Goal: Information Seeking & Learning: Understand process/instructions

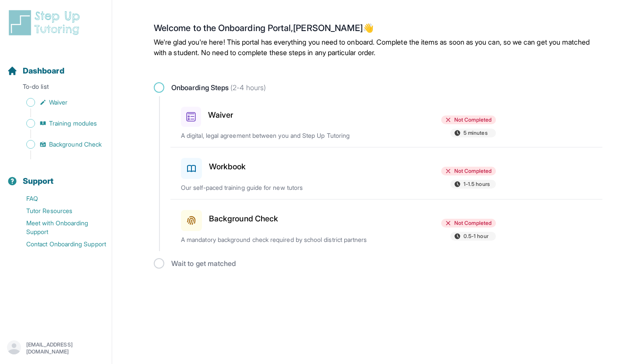
click at [224, 107] on div "Waiver" at bounding box center [232, 115] width 102 height 24
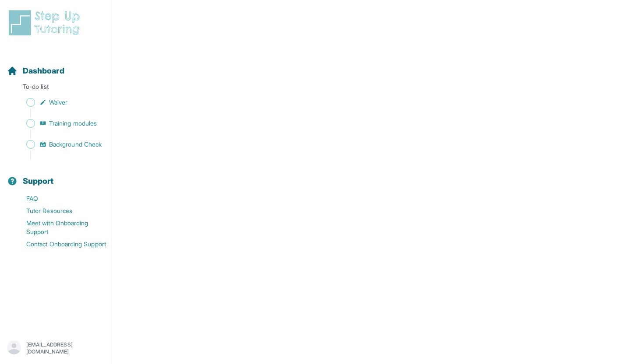
scroll to position [1490, 0]
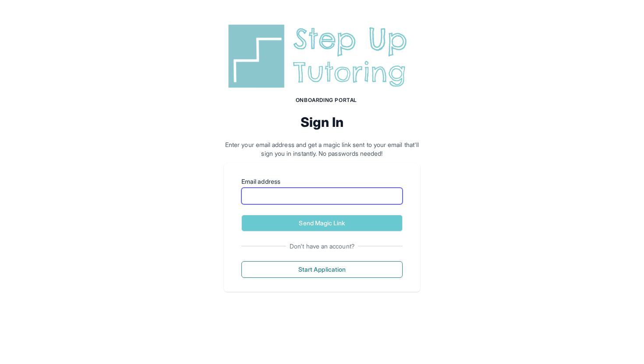
click at [301, 192] on input "Email address" at bounding box center [321, 196] width 161 height 17
type input "**"
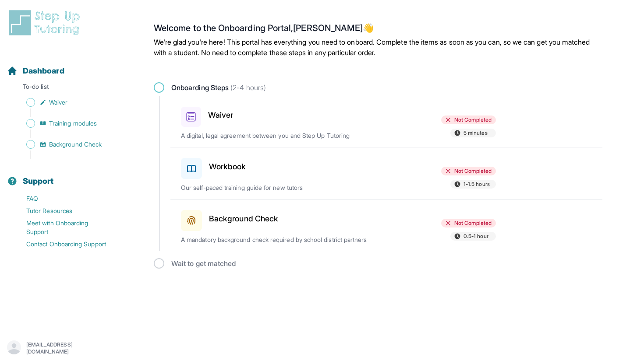
click at [311, 134] on p "A digital, legal agreement between you and Step Up Tutoring" at bounding box center [283, 135] width 205 height 9
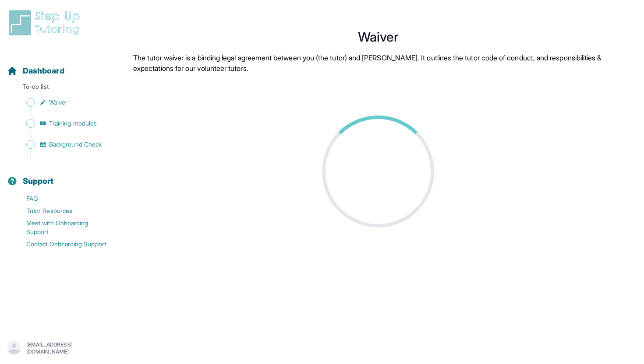
click at [311, 134] on div at bounding box center [378, 224] width 490 height 259
click at [74, 128] on link "Training modules" at bounding box center [59, 123] width 105 height 12
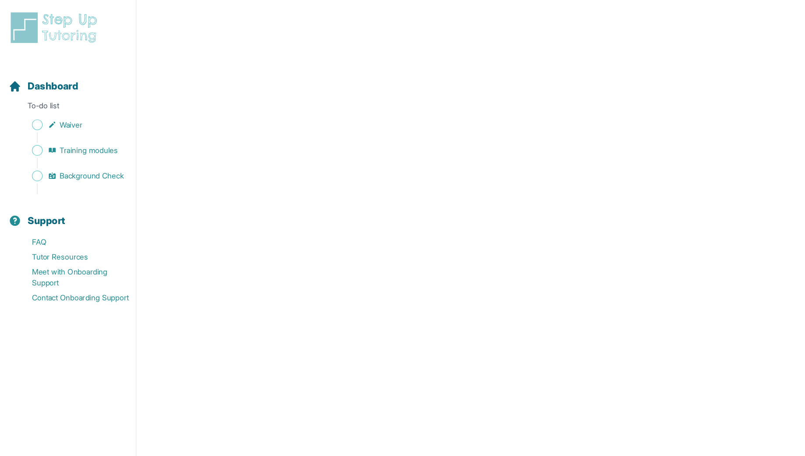
scroll to position [84, 0]
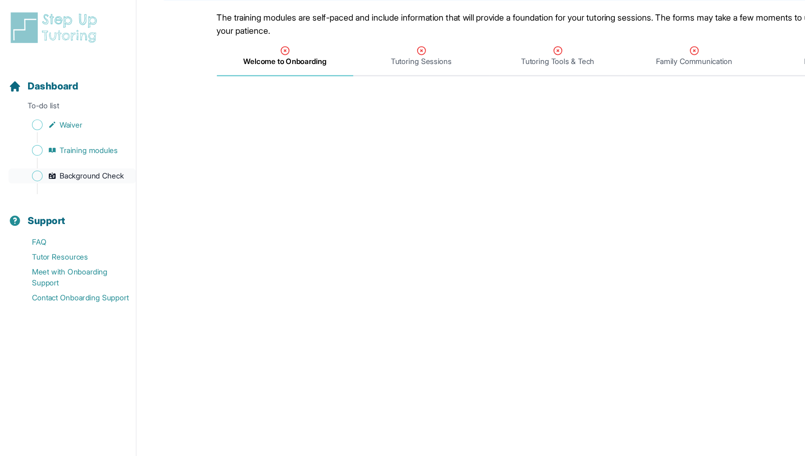
click at [66, 144] on span "Background Check" at bounding box center [75, 144] width 53 height 9
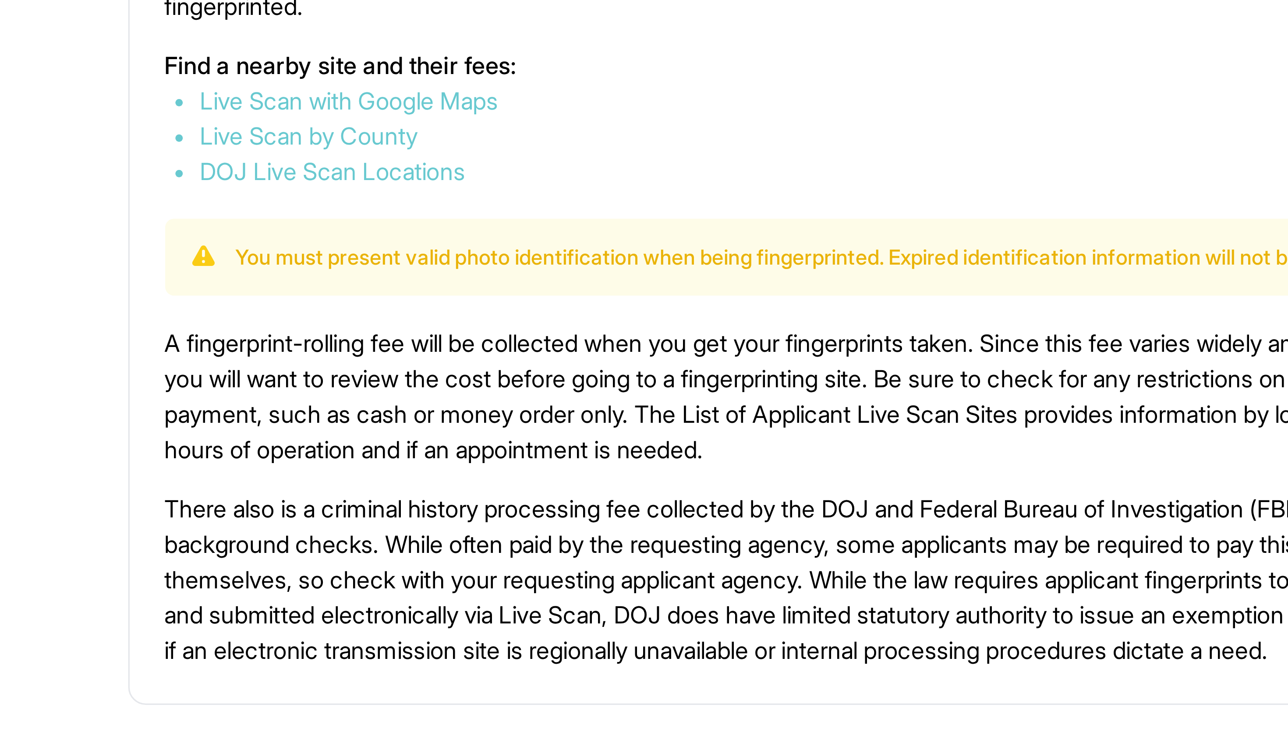
scroll to position [210, 0]
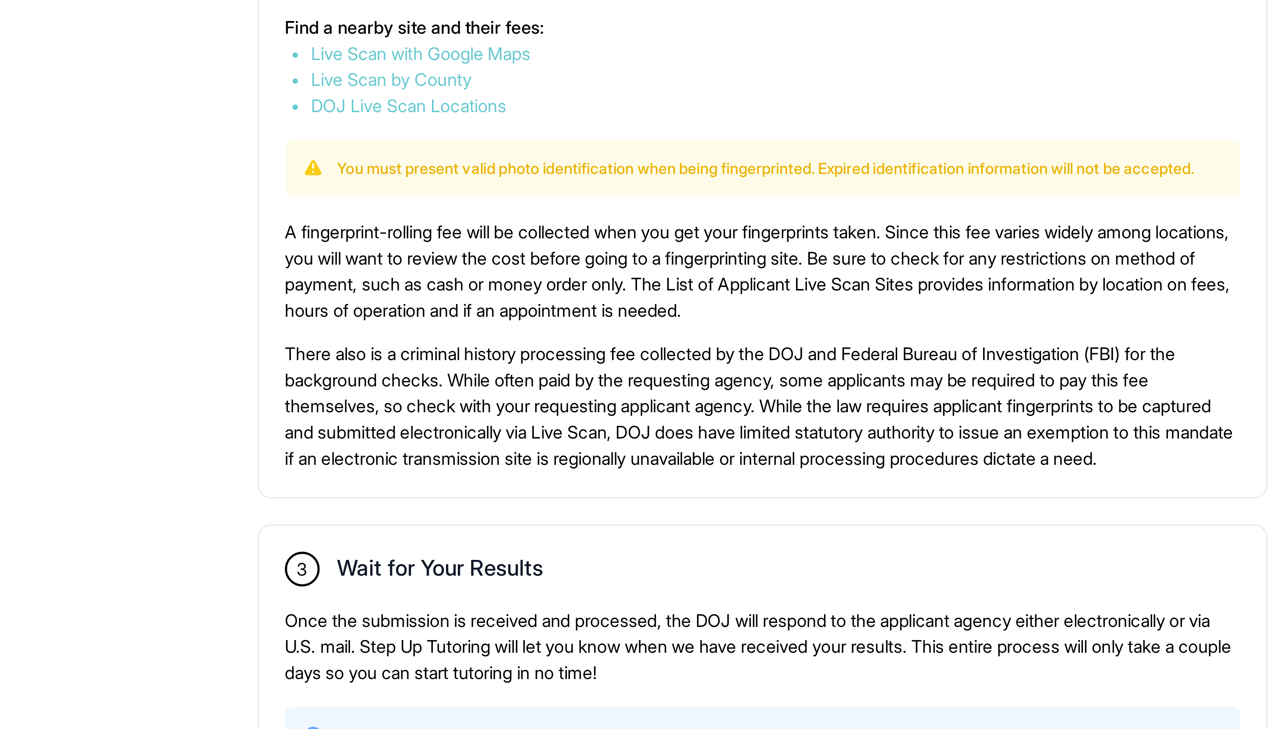
click at [644, 364] on div "A fingerprint-rolling fee will be collected when you get your fingerprints take…" at bounding box center [700, 499] width 385 height 102
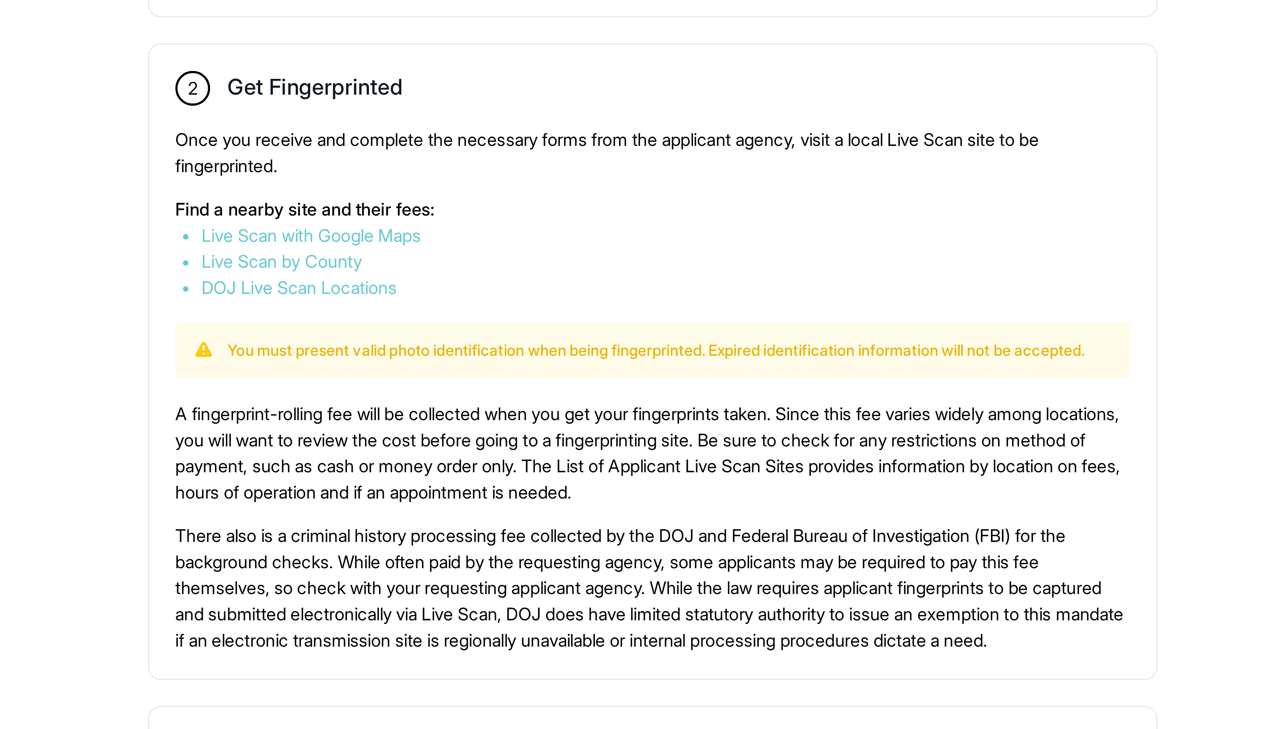
click at [586, 364] on link "Live Scan with Google Maps" at bounding box center [562, 381] width 88 height 9
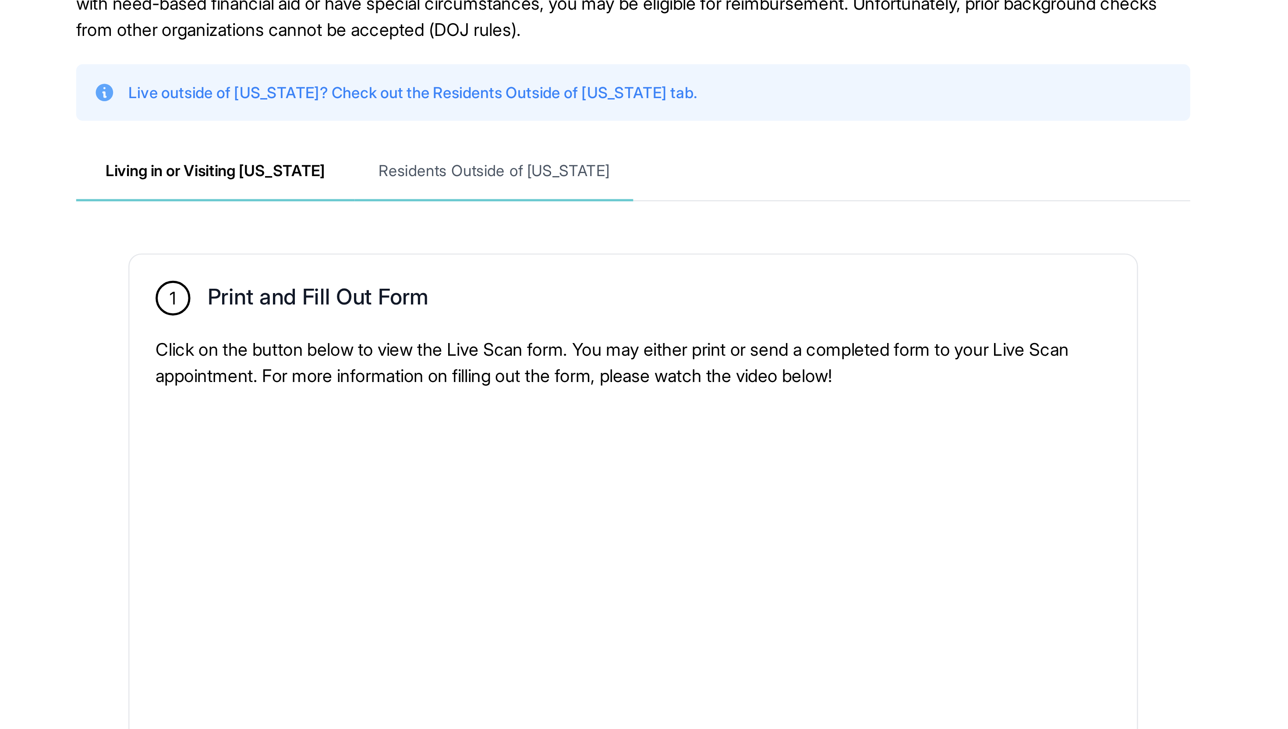
scroll to position [0, 0]
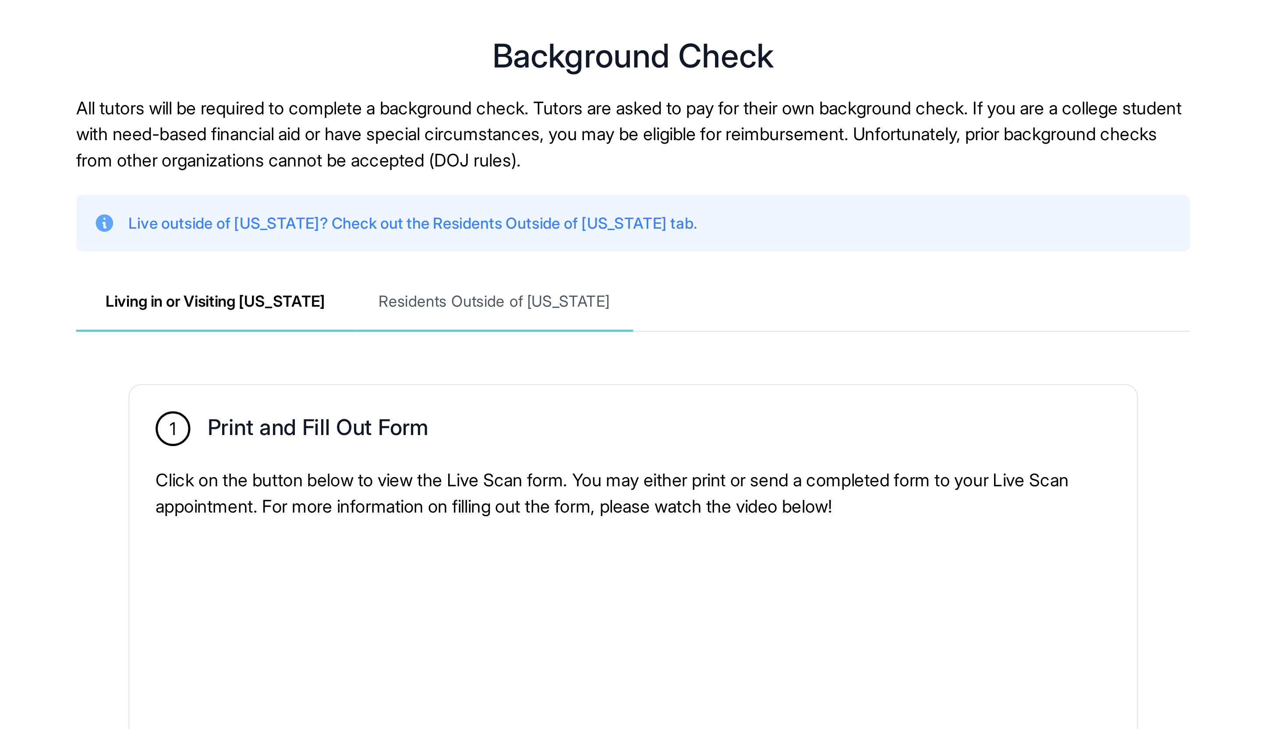
click at [644, 131] on span "Residents Outside of California" at bounding box center [644, 128] width 112 height 24
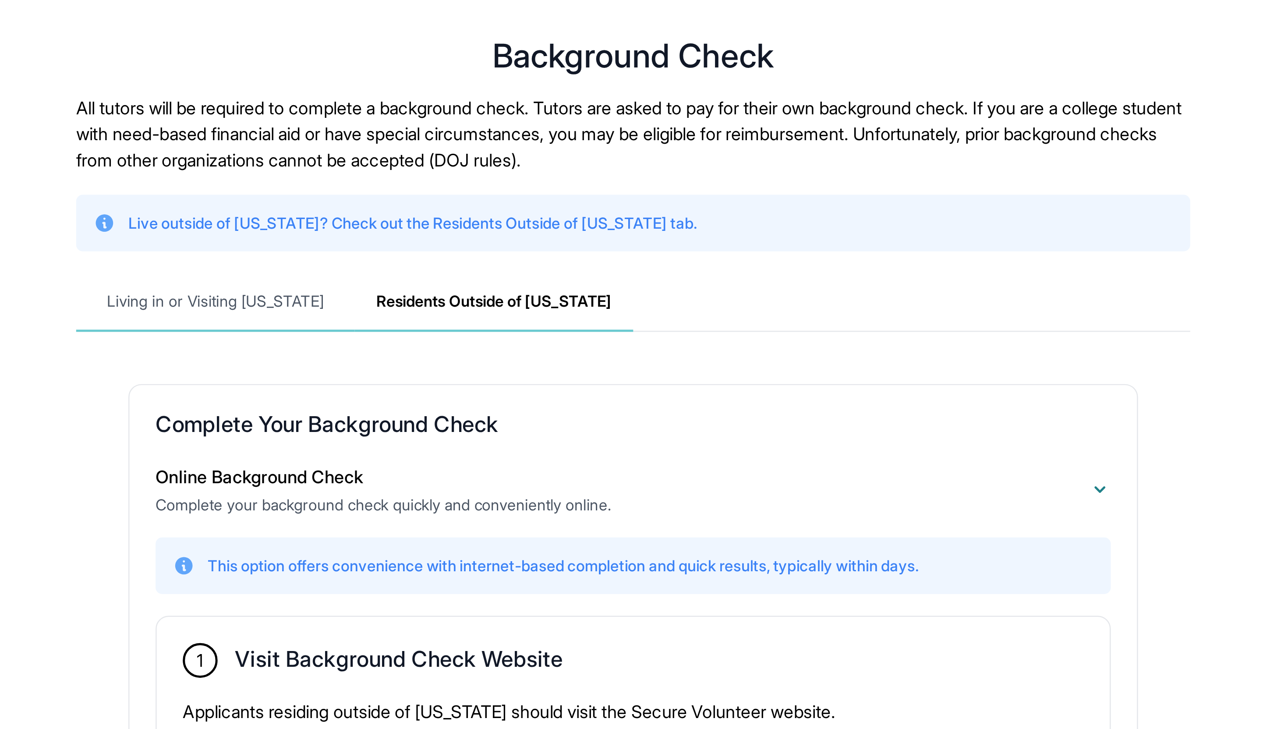
click at [571, 135] on span "Living in or Visiting California" at bounding box center [532, 128] width 112 height 24
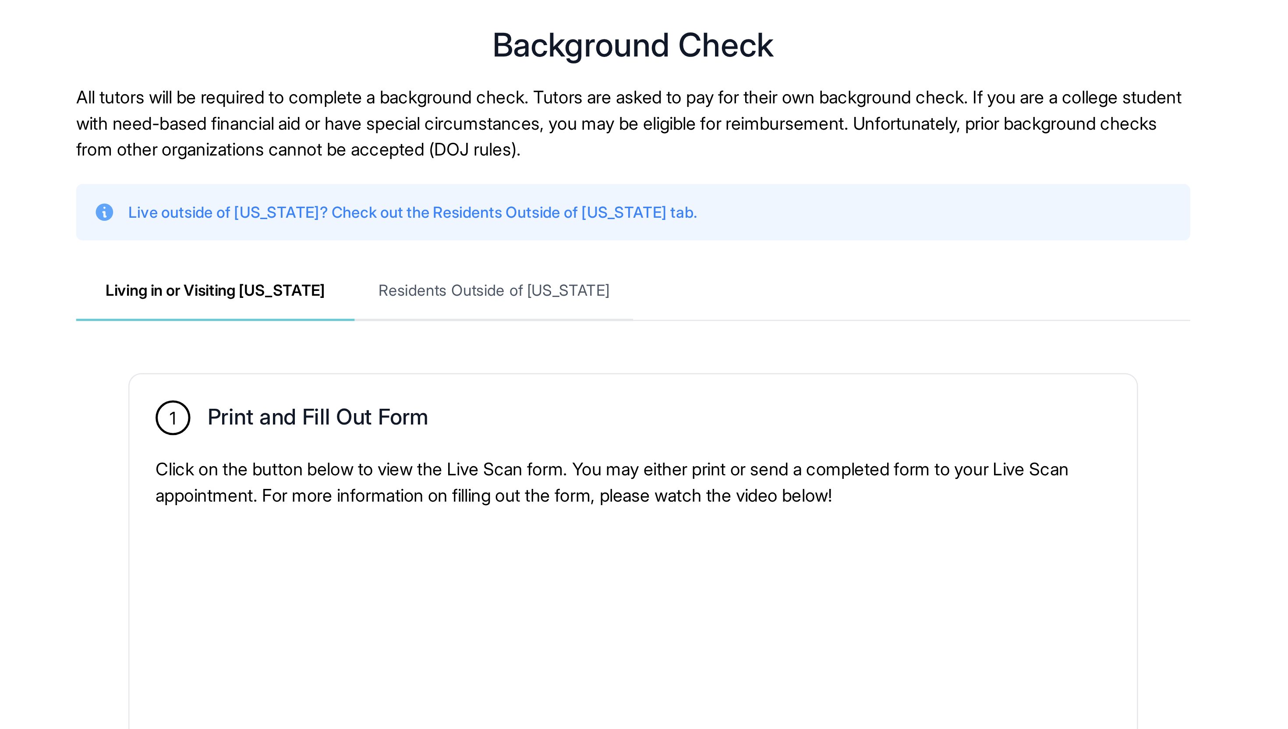
click at [644, 67] on p "All tutors will be required to complete a background check. Tutors are asked to…" at bounding box center [700, 60] width 449 height 32
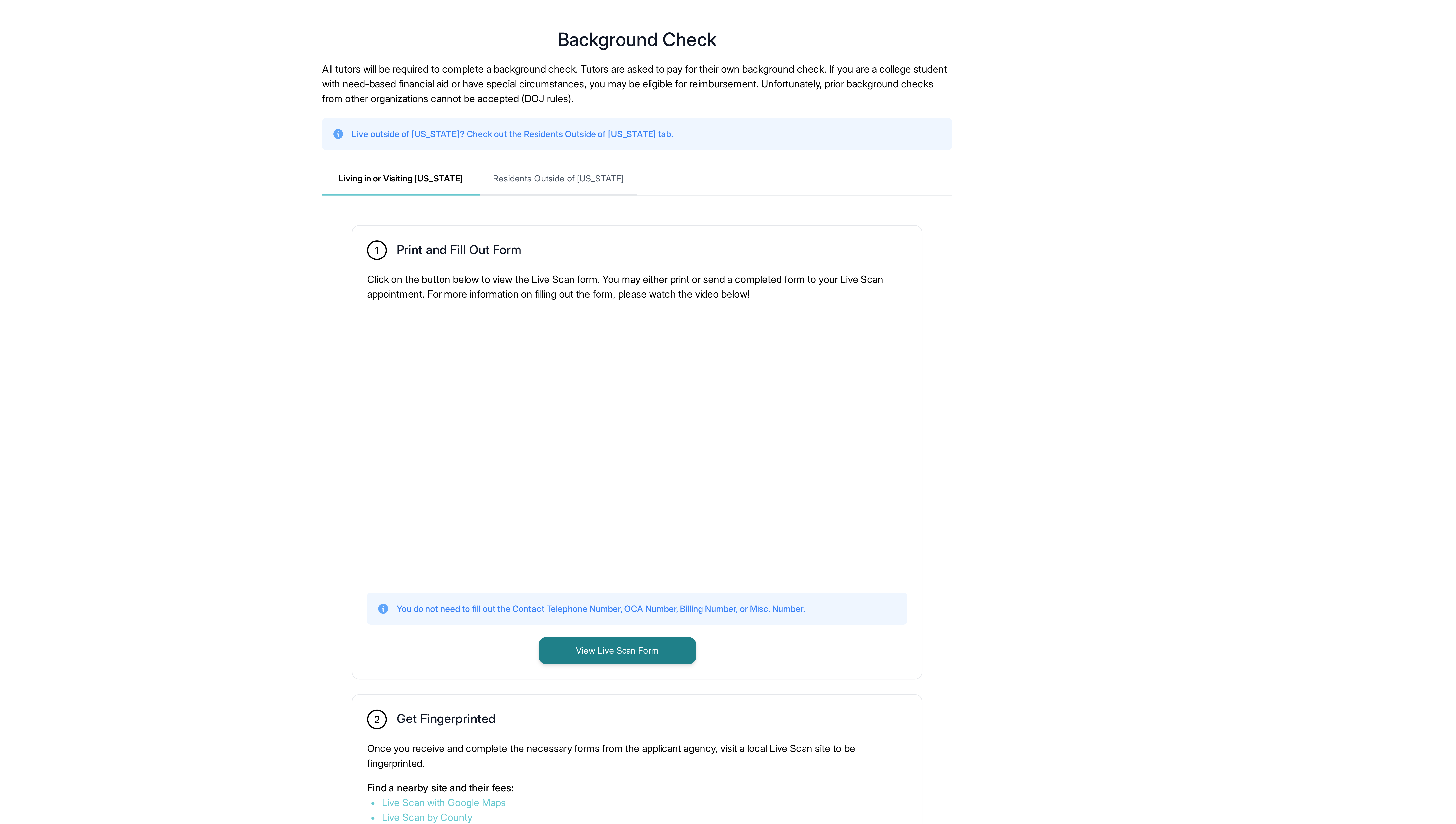
click at [364, 93] on main "**********" at bounding box center [760, 263] width 1393 height 514
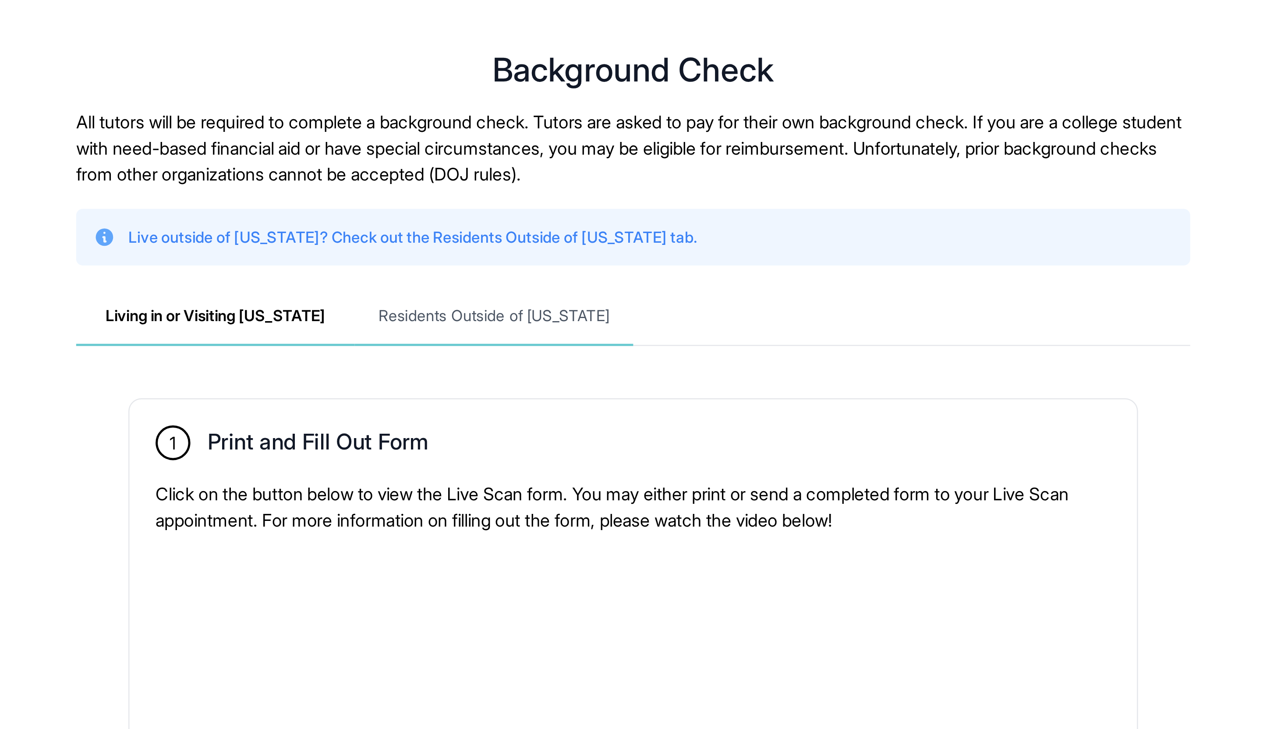
click at [644, 136] on span "Residents Outside of California" at bounding box center [644, 128] width 112 height 24
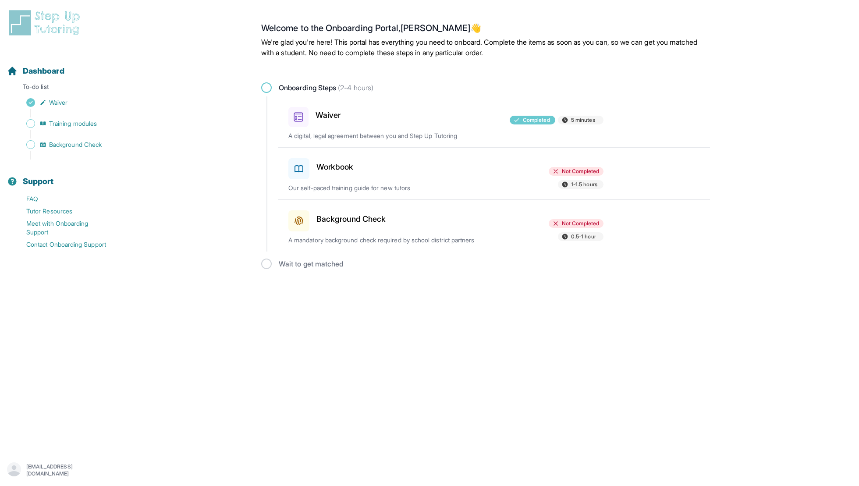
click at [544, 127] on div "Waiver Completed 5 minutes A digital, legal agreement between you and Step Up T…" at bounding box center [498, 121] width 421 height 51
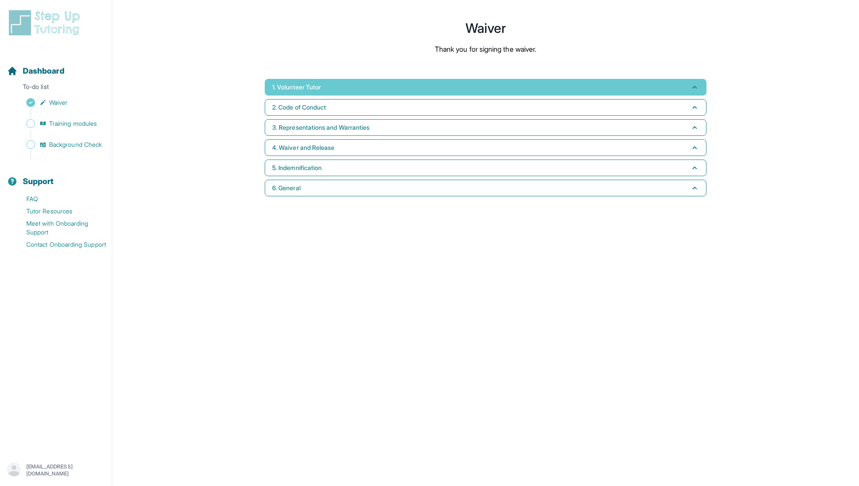
click at [497, 90] on button "1. Volunteer Tutor" at bounding box center [486, 87] width 442 height 17
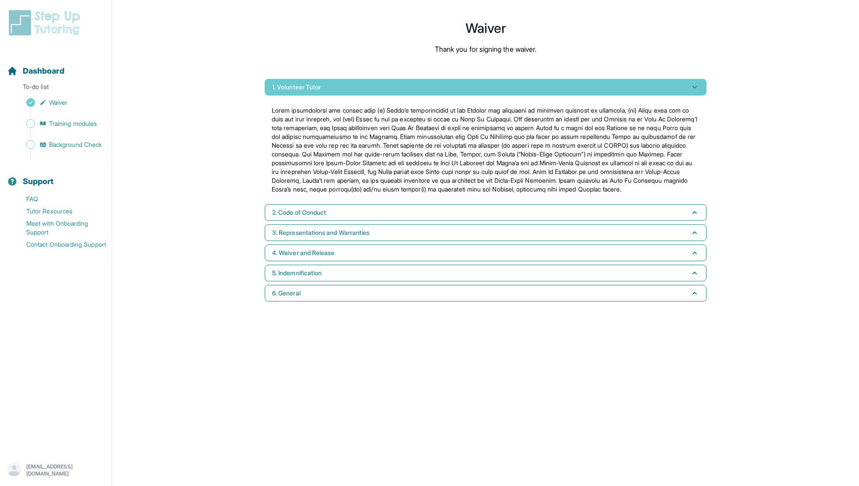
click at [497, 90] on button "1. Volunteer Tutor" at bounding box center [486, 87] width 442 height 17
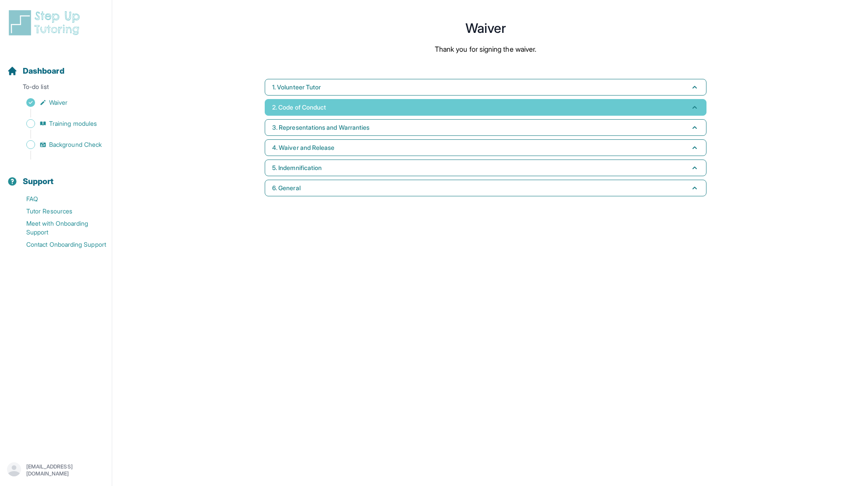
click at [501, 113] on button "2. Code of Conduct" at bounding box center [486, 107] width 442 height 17
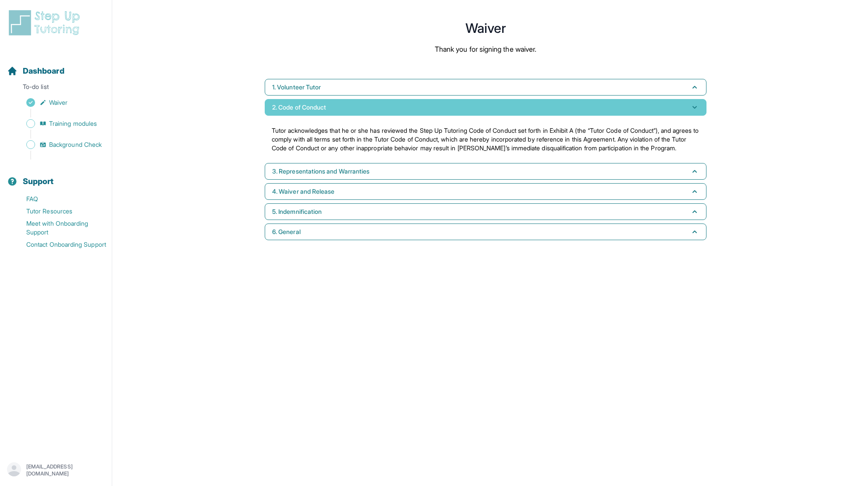
click at [501, 113] on button "2. Code of Conduct" at bounding box center [486, 107] width 442 height 17
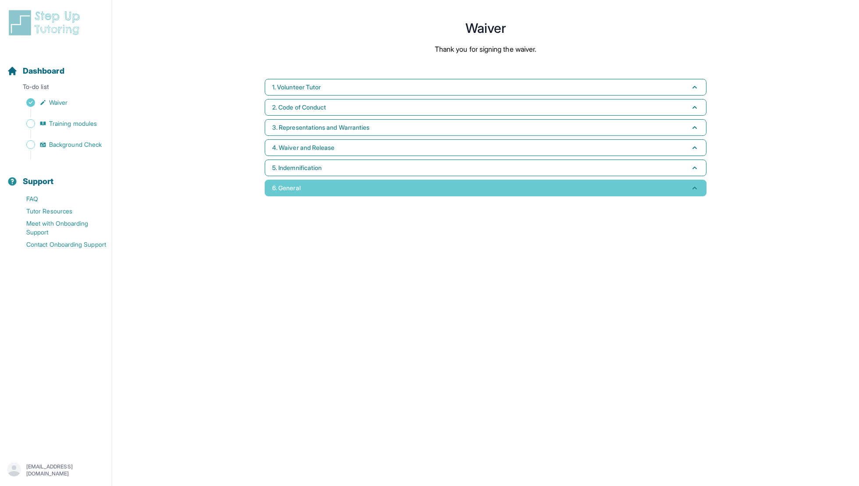
click at [478, 184] on button "6. General" at bounding box center [486, 188] width 442 height 17
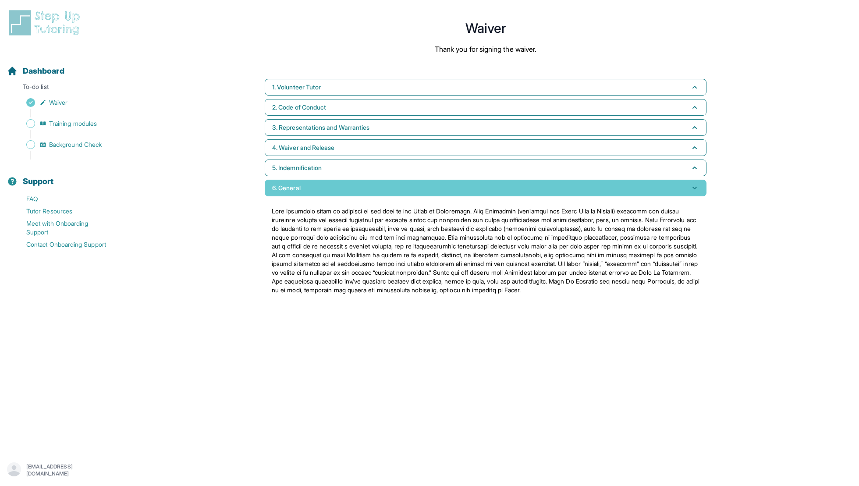
click at [478, 184] on button "6. General" at bounding box center [486, 188] width 442 height 17
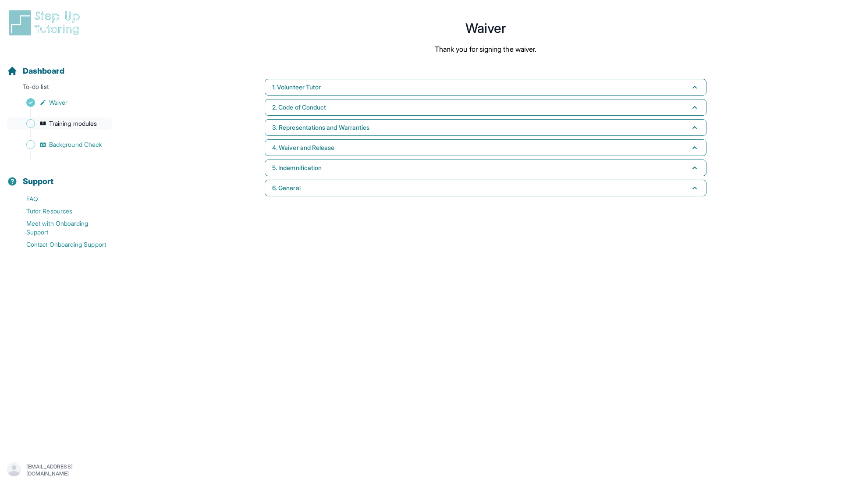
click at [85, 125] on span "Training modules" at bounding box center [73, 123] width 48 height 9
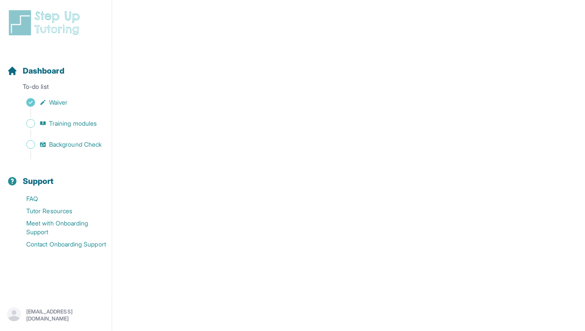
scroll to position [224, 0]
click at [71, 122] on span "Training modules" at bounding box center [73, 123] width 48 height 9
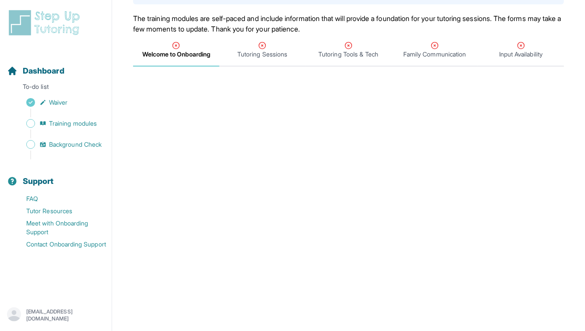
scroll to position [72, 0]
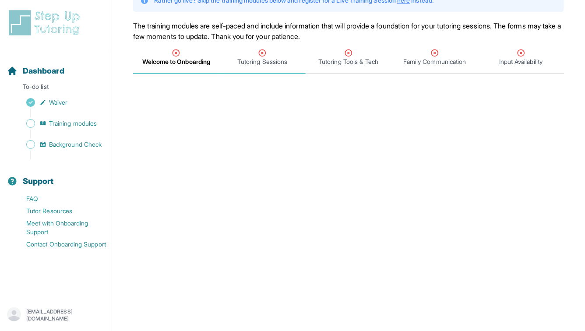
click at [247, 56] on div "Tutoring Sessions" at bounding box center [262, 58] width 83 height 18
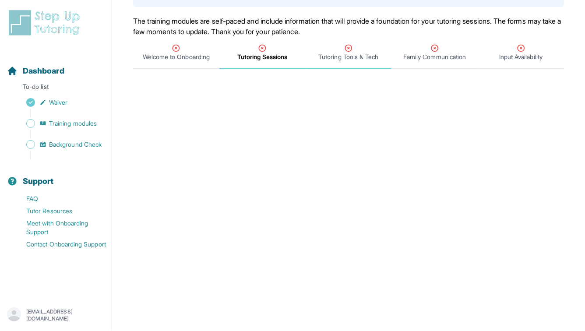
scroll to position [78, 0]
click at [173, 45] on icon "Tabs" at bounding box center [176, 47] width 9 height 9
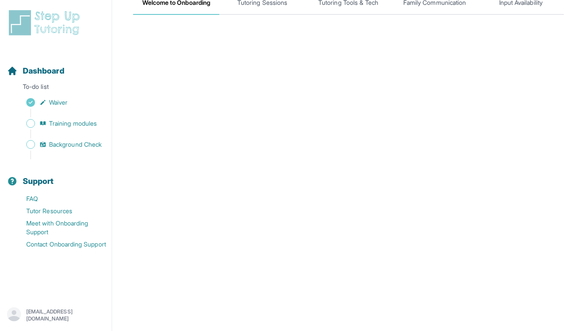
scroll to position [85, 0]
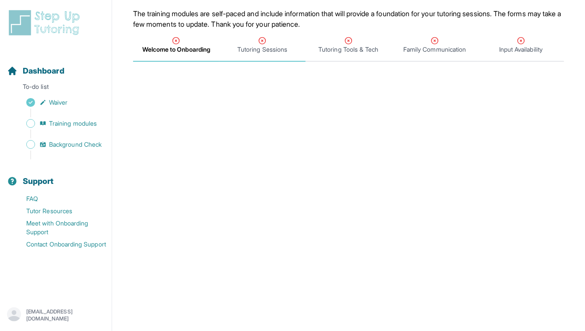
click at [266, 55] on span "Tutoring Sessions" at bounding box center [262, 45] width 86 height 32
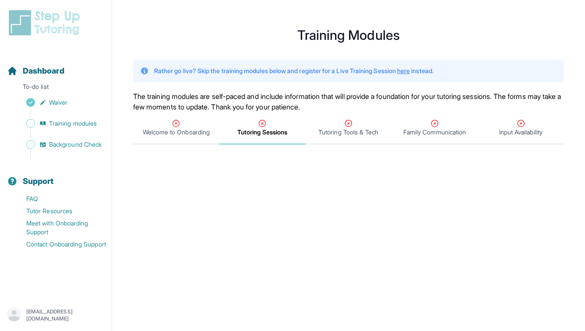
scroll to position [0, 0]
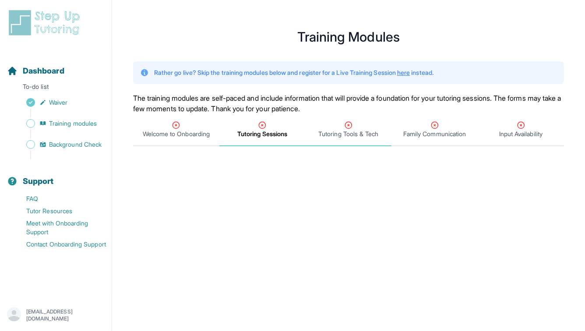
click at [342, 134] on span "Tutoring Tools & Tech" at bounding box center [348, 134] width 60 height 9
click at [191, 130] on span "Welcome to Onboarding" at bounding box center [176, 134] width 67 height 9
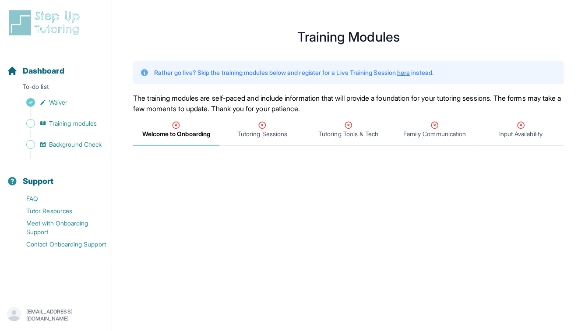
click at [174, 136] on span "Welcome to Onboarding" at bounding box center [176, 134] width 68 height 9
click at [265, 130] on span "Tutoring Sessions" at bounding box center [262, 134] width 50 height 9
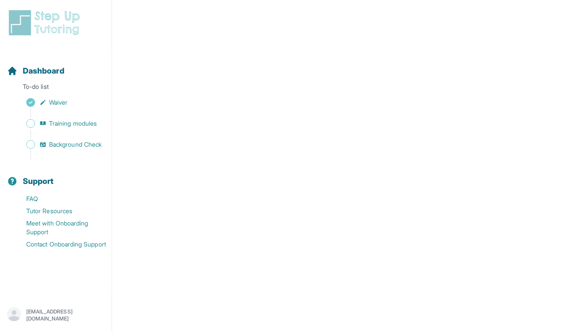
scroll to position [342, 0]
